Goal: Information Seeking & Learning: Learn about a topic

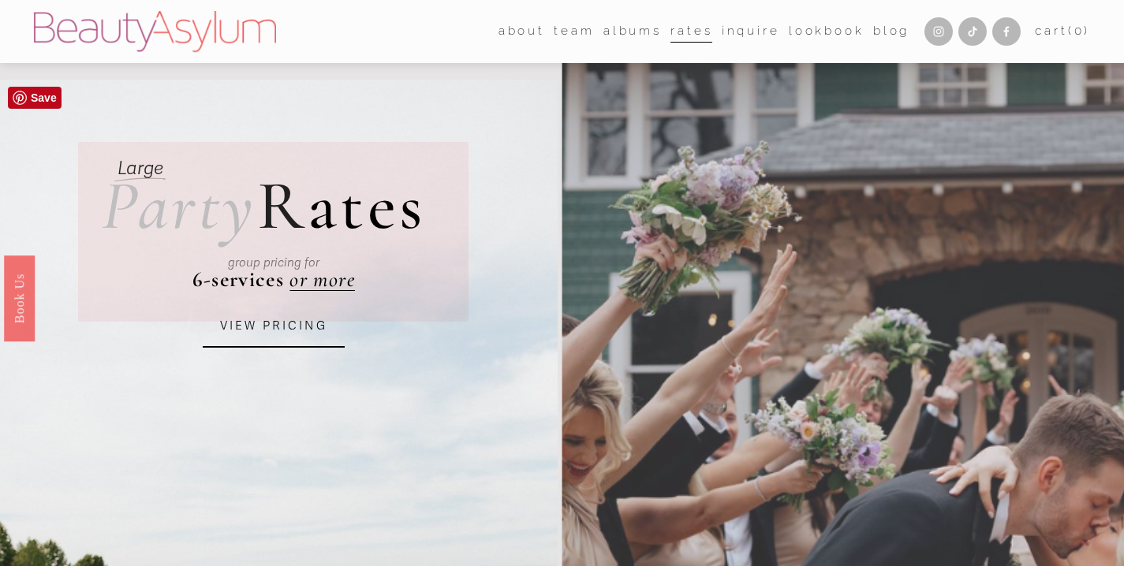
click at [302, 321] on link "VIEW PRICING" at bounding box center [274, 326] width 142 height 43
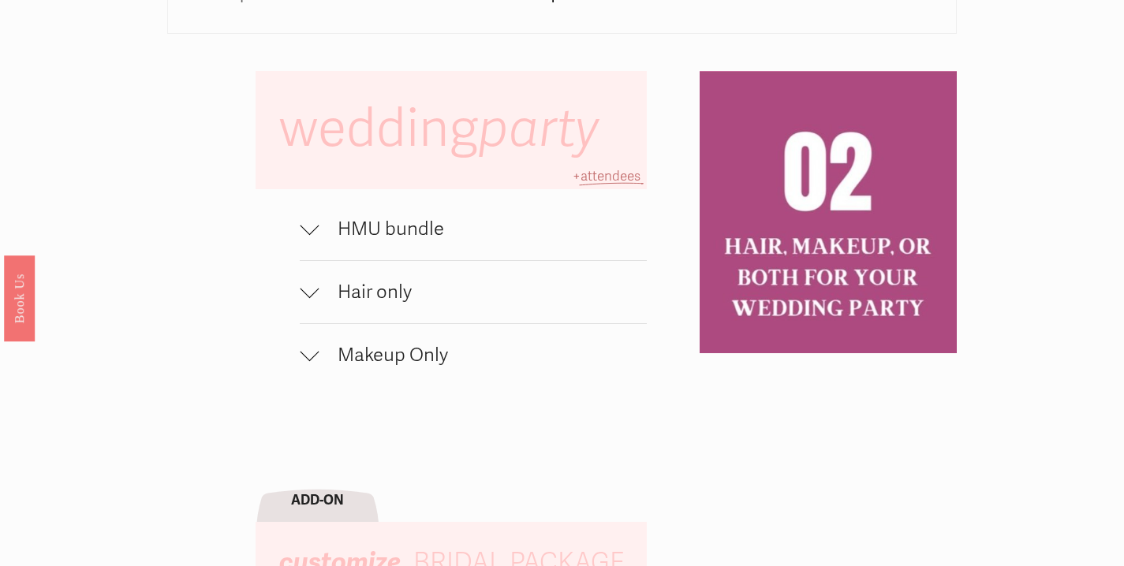
scroll to position [964, 0]
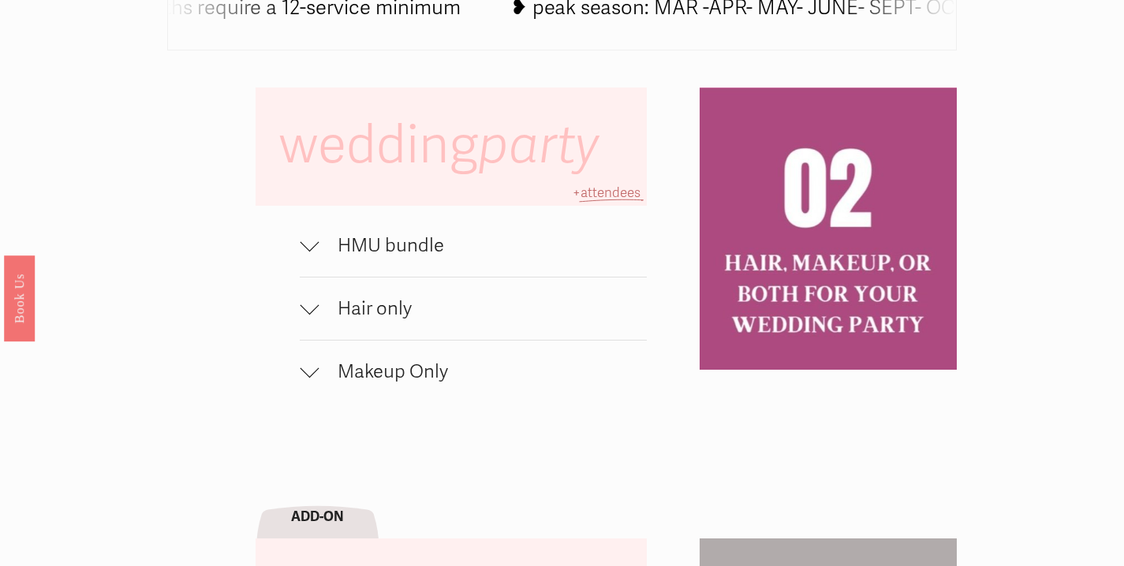
click at [308, 252] on div at bounding box center [309, 242] width 19 height 19
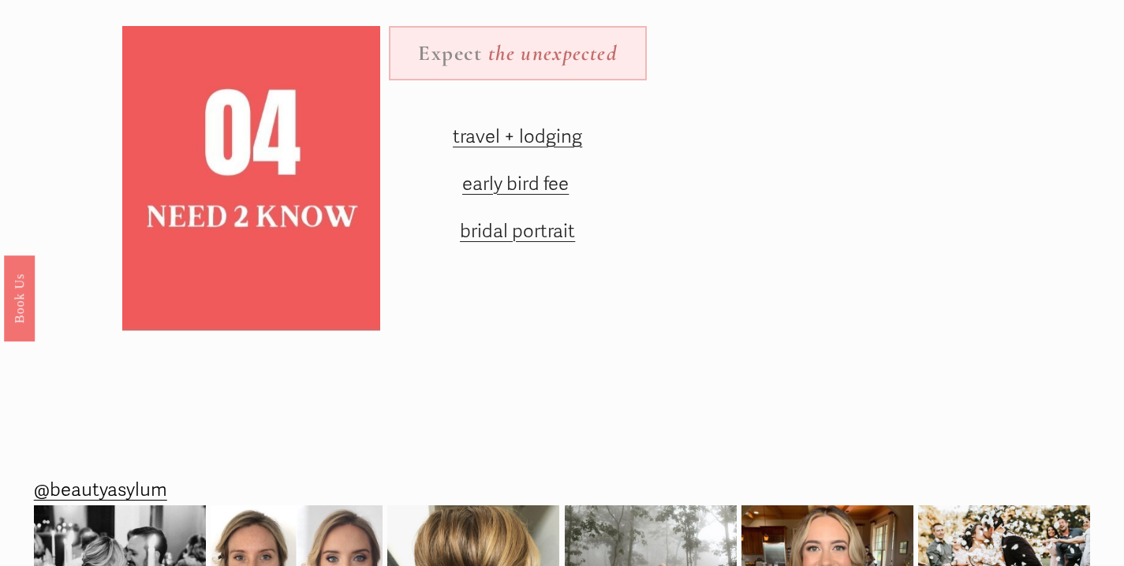
scroll to position [2037, 0]
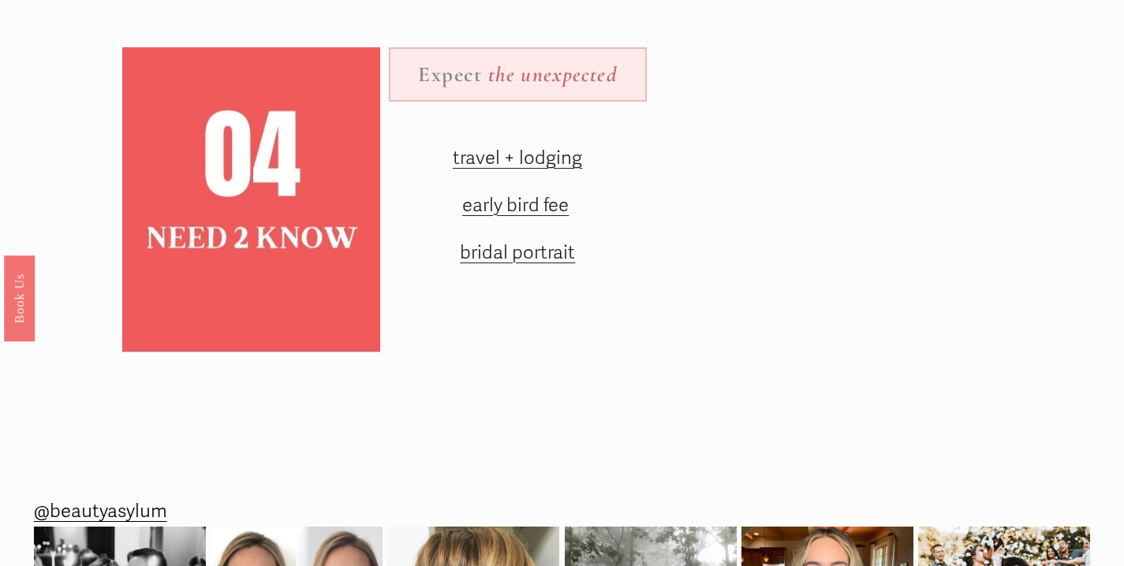
click at [498, 217] on span "early bird fee" at bounding box center [515, 205] width 106 height 23
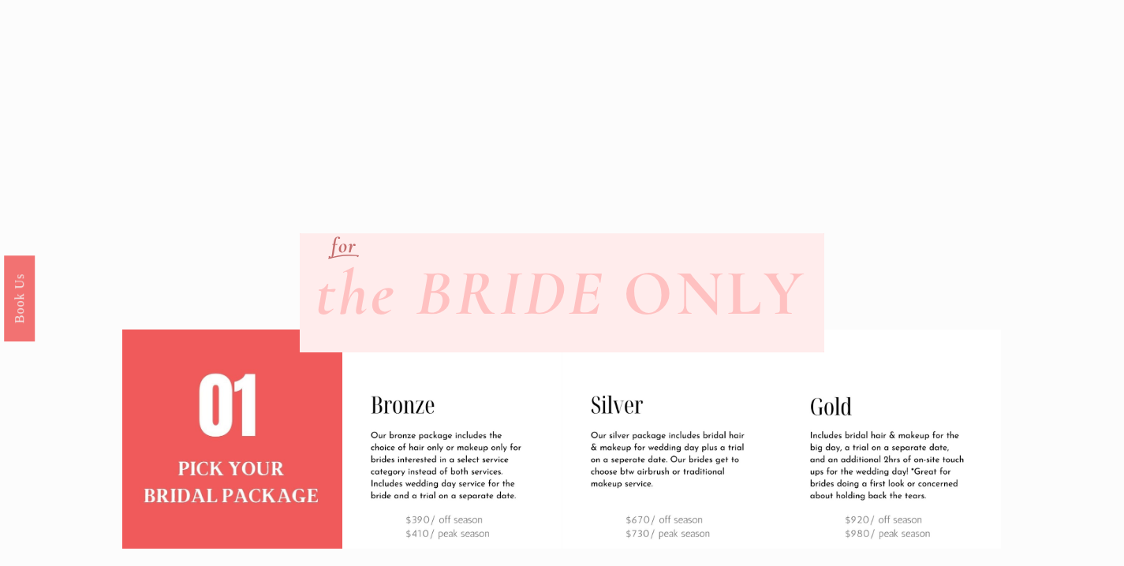
scroll to position [0, 0]
